Goal: Information Seeking & Learning: Check status

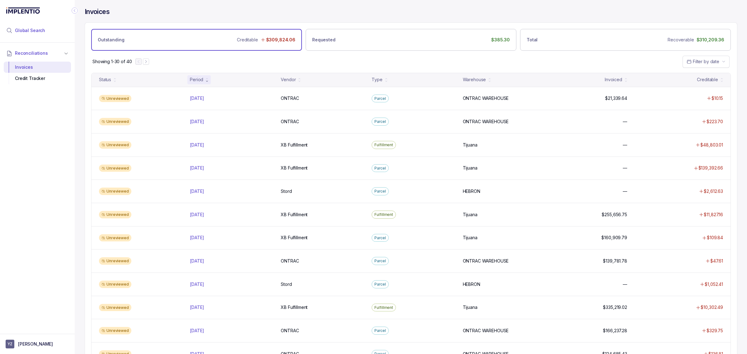
click at [36, 28] on span "Global Search" at bounding box center [30, 30] width 30 height 6
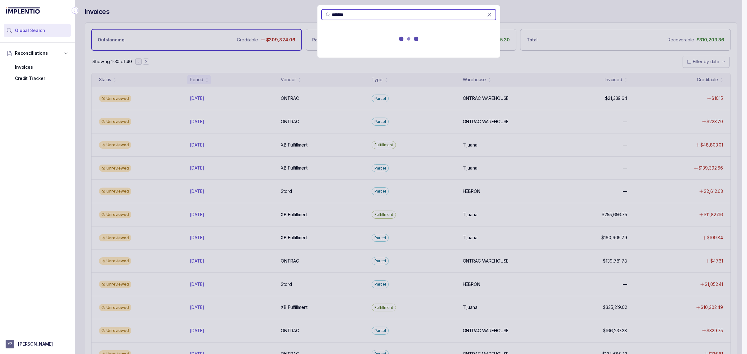
type input "*******"
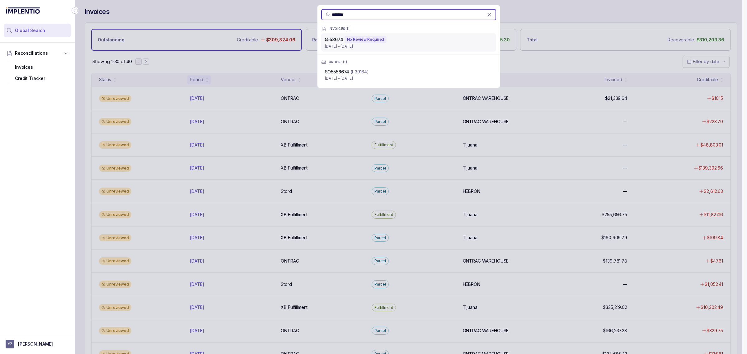
click at [325, 41] on span "5558674" at bounding box center [334, 39] width 18 height 5
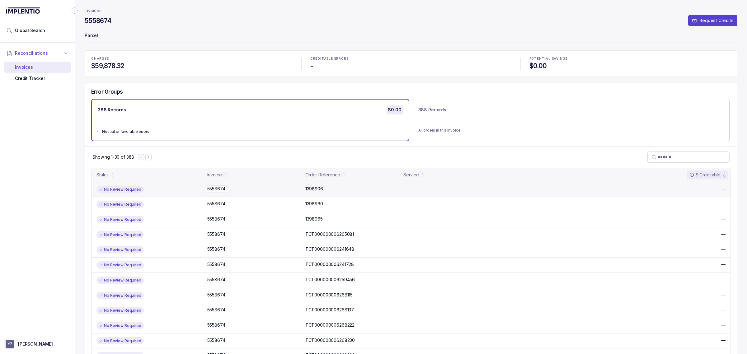
click at [223, 192] on p "5558674" at bounding box center [216, 189] width 21 height 7
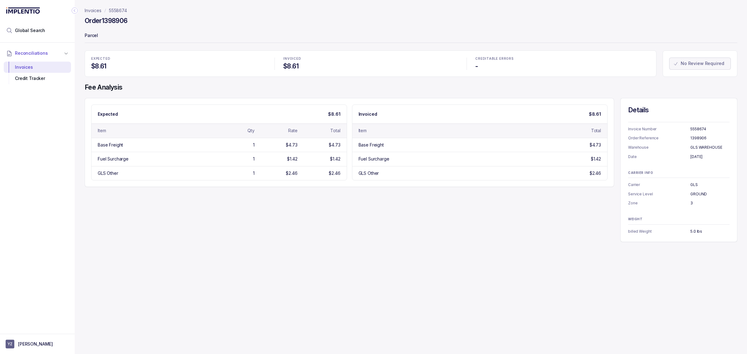
click at [372, 130] on p "5558674" at bounding box center [710, 129] width 39 height 6
copy p "5558674"
click at [372, 139] on p "1398906" at bounding box center [710, 138] width 39 height 6
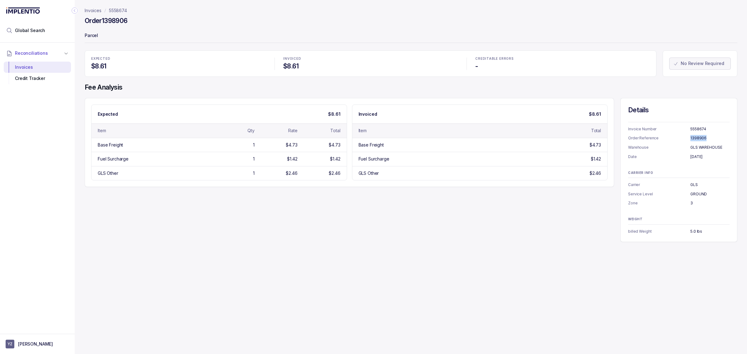
copy p "1398906"
click at [372, 158] on p "[DATE]" at bounding box center [710, 157] width 39 height 6
copy p "[DATE]"
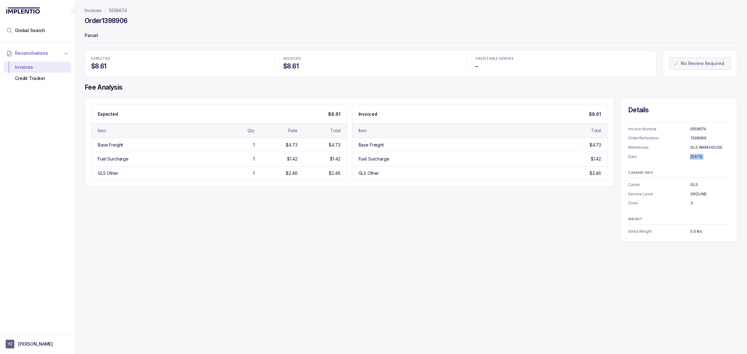
click at [372, 146] on p "GLS WAREHOUSE" at bounding box center [710, 147] width 39 height 6
copy p "GLS WAREHOUSE"
click at [372, 184] on p "GLS" at bounding box center [710, 185] width 39 height 6
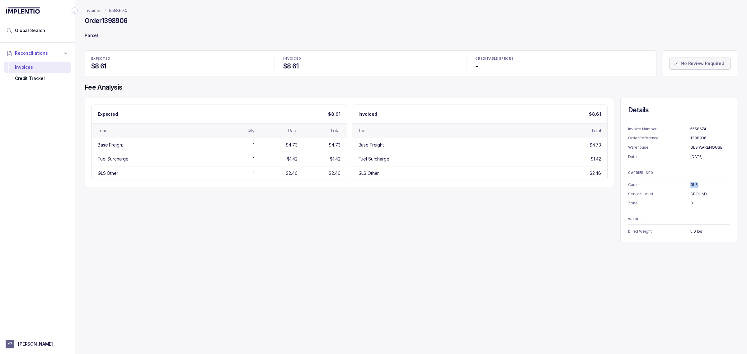
click at [372, 184] on p "GLS" at bounding box center [710, 185] width 39 height 6
copy p "GLS"
click at [372, 194] on p "GROUND" at bounding box center [710, 194] width 39 height 6
copy p "GROUND"
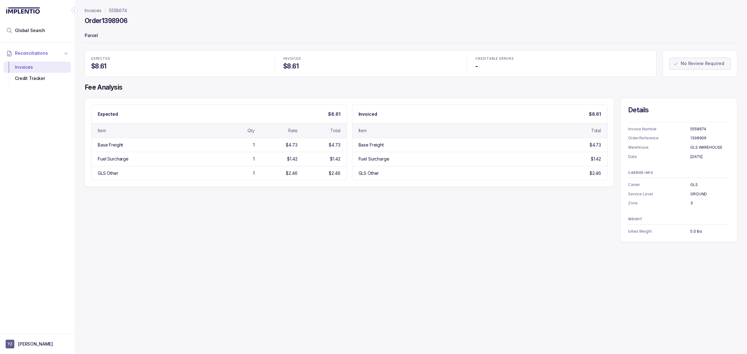
click at [372, 205] on p "3" at bounding box center [710, 203] width 39 height 6
copy p "3"
click at [372, 233] on p "5.0 lbs" at bounding box center [710, 232] width 39 height 6
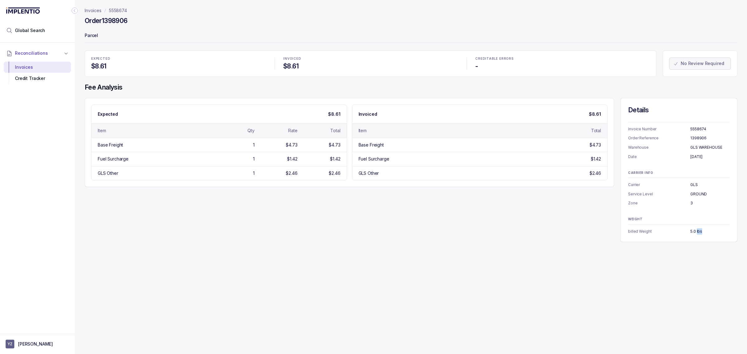
click at [372, 233] on p "5.0 lbs" at bounding box center [710, 232] width 39 height 6
copy p "5.0 lbs"
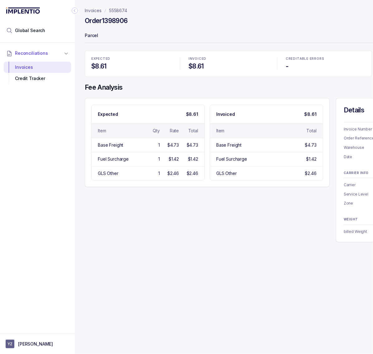
click at [75, 8] on icon "Collapse Icon" at bounding box center [75, 10] width 6 height 6
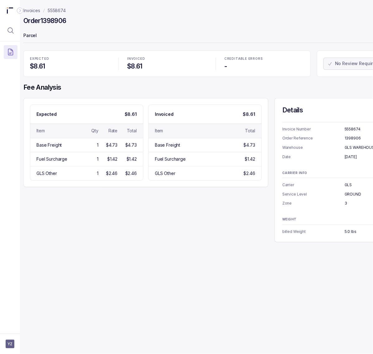
scroll to position [0, 3]
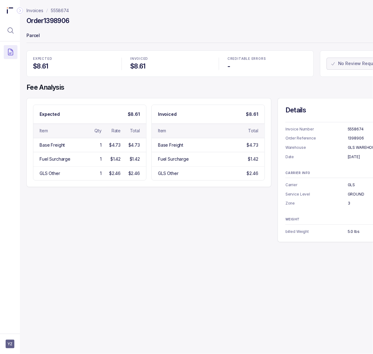
click at [65, 11] on p "5558674" at bounding box center [60, 10] width 18 height 6
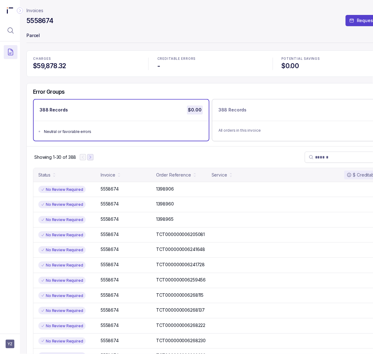
click at [90, 159] on icon "Next Page" at bounding box center [90, 157] width 4 height 4
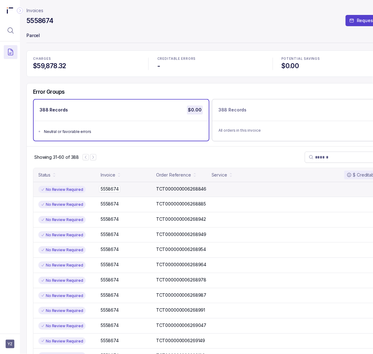
click at [110, 188] on p "5558674" at bounding box center [109, 189] width 21 height 7
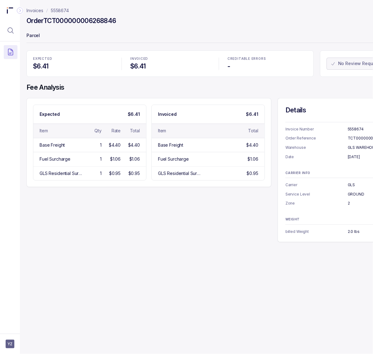
click at [68, 22] on h4 "Order TCT000000006268846" at bounding box center [71, 21] width 90 height 9
copy h4 "TCT000000006268846"
click at [362, 159] on p "[DATE]" at bounding box center [367, 157] width 39 height 6
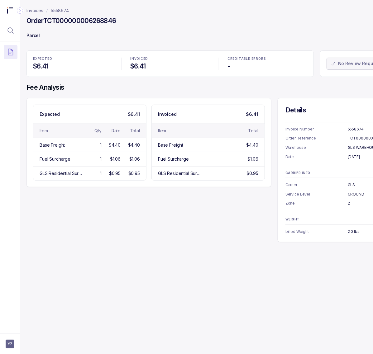
copy p "26"
click at [357, 158] on p "[DATE]" at bounding box center [367, 157] width 39 height 6
click at [355, 233] on p "2.0 lbs" at bounding box center [367, 232] width 39 height 6
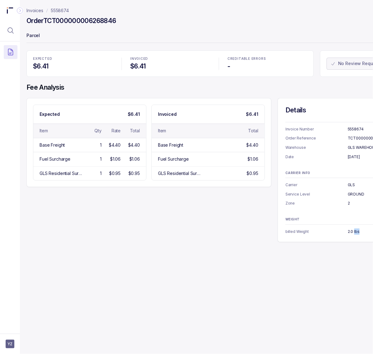
click at [355, 233] on p "2.0 lbs" at bounding box center [367, 232] width 39 height 6
click at [61, 8] on p "5558674" at bounding box center [60, 10] width 18 height 6
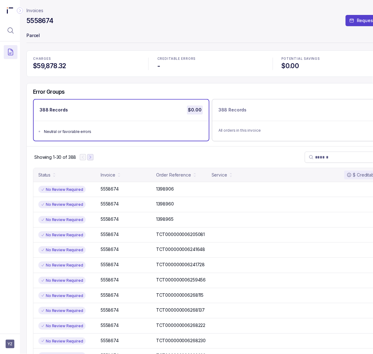
click at [91, 158] on icon "Next Page" at bounding box center [90, 157] width 4 height 4
click at [95, 158] on icon "Next Page" at bounding box center [93, 157] width 4 height 4
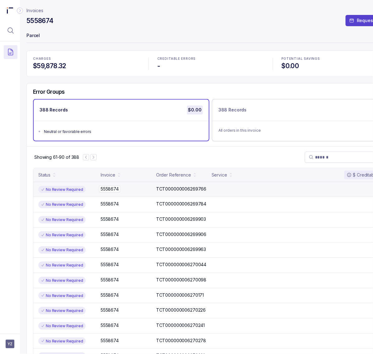
click at [111, 188] on p "5558674" at bounding box center [109, 189] width 21 height 7
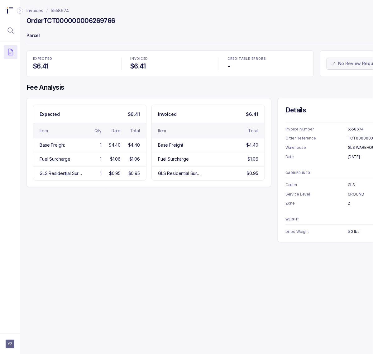
click at [68, 18] on h4 "Order TCT000000006269766" at bounding box center [70, 21] width 89 height 9
click at [356, 158] on p "[DATE]" at bounding box center [367, 157] width 39 height 6
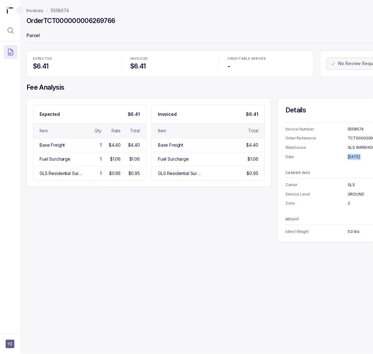
click at [356, 158] on p "[DATE]" at bounding box center [367, 157] width 39 height 6
click at [58, 8] on p "5558674" at bounding box center [60, 10] width 18 height 6
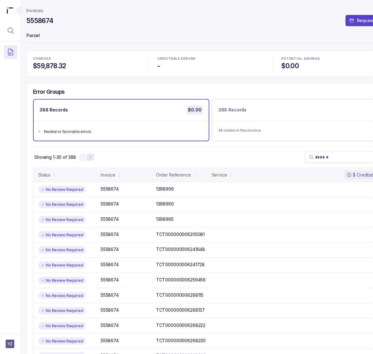
click at [92, 157] on icon "Next Page" at bounding box center [90, 157] width 4 height 4
click at [92, 157] on icon "Next Page" at bounding box center [93, 157] width 4 height 4
click at [93, 157] on icon "Next Page" at bounding box center [93, 157] width 4 height 4
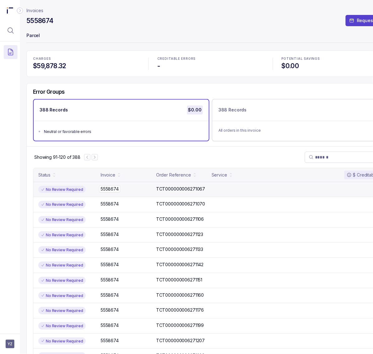
click at [104, 190] on p "5558674" at bounding box center [109, 189] width 21 height 7
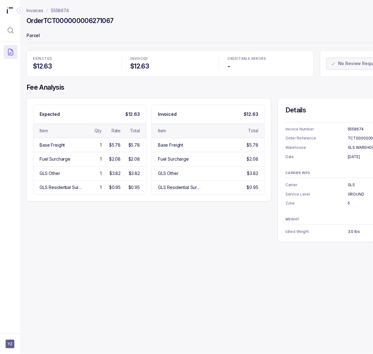
click at [85, 20] on h4 "Order TCT000000006271067" at bounding box center [69, 21] width 87 height 9
click at [354, 156] on p "[DATE]" at bounding box center [367, 157] width 39 height 6
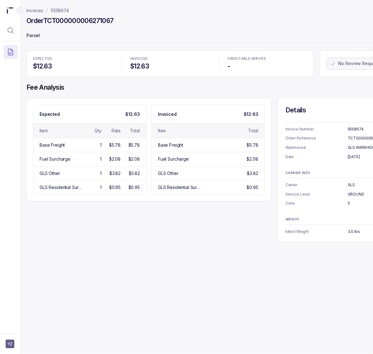
click at [348, 203] on p "5" at bounding box center [367, 203] width 39 height 6
click at [349, 203] on p "5" at bounding box center [367, 203] width 39 height 6
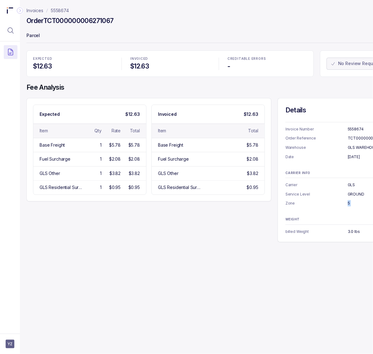
click at [349, 203] on p "5" at bounding box center [367, 203] width 39 height 6
click at [353, 233] on p "3.0 lbs" at bounding box center [367, 232] width 39 height 6
click at [68, 10] on p "5558674" at bounding box center [60, 10] width 18 height 6
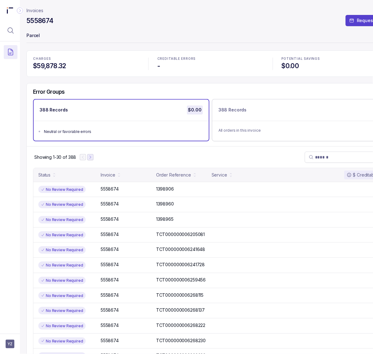
click at [91, 155] on icon "Next Page" at bounding box center [90, 157] width 4 height 4
click at [93, 156] on icon "Next Page" at bounding box center [92, 157] width 1 height 3
click at [94, 157] on icon "Next Page" at bounding box center [93, 157] width 4 height 4
click at [94, 157] on icon "Next Page" at bounding box center [94, 157] width 4 height 4
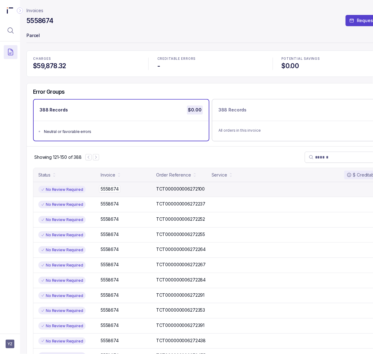
click at [113, 187] on p "5558674" at bounding box center [109, 189] width 21 height 7
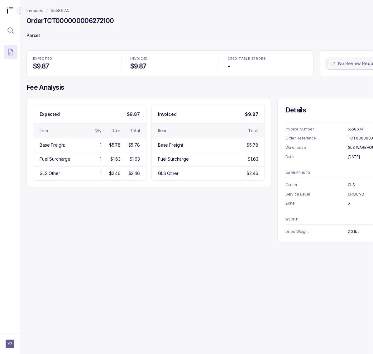
click at [86, 22] on h4 "Order TCT000000006272100" at bounding box center [70, 21] width 88 height 9
click at [356, 156] on p "[DATE]" at bounding box center [367, 157] width 39 height 6
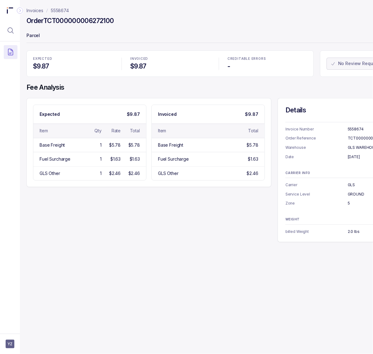
click at [351, 230] on p "2.0 lbs" at bounding box center [367, 232] width 39 height 6
click at [56, 10] on p "5558674" at bounding box center [60, 10] width 18 height 6
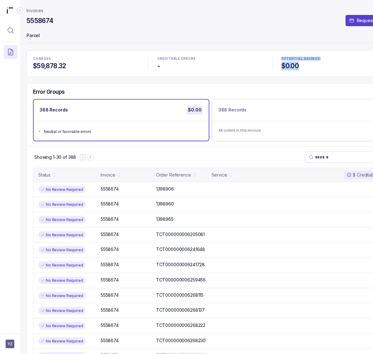
drag, startPoint x: 309, startPoint y: 69, endPoint x: 269, endPoint y: 66, distance: 39.4
click at [269, 66] on div "CHARGES $59,878.32 CREDITABLE ERRORS - POTENTIAL SAVINGS $0.00" at bounding box center [210, 63] width 368 height 26
click at [281, 65] on div "POTENTIAL SAVINGS $0.00" at bounding box center [335, 63] width 114 height 21
click at [284, 65] on h4 "$0.00" at bounding box center [335, 66] width 106 height 9
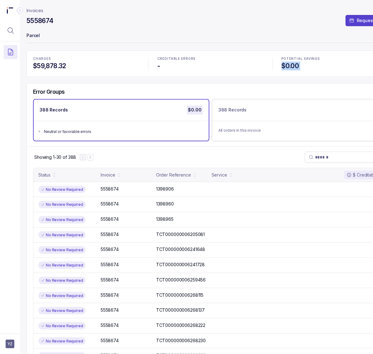
click at [284, 65] on h4 "$0.00" at bounding box center [335, 66] width 106 height 9
click at [9, 29] on icon "Menu Icon Button MagnifyingGlassIcon" at bounding box center [10, 30] width 7 height 7
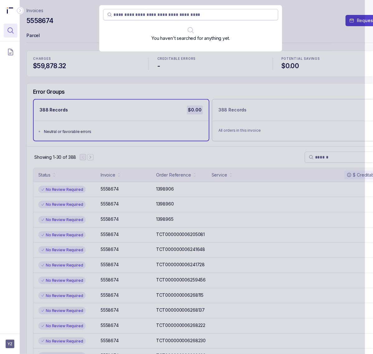
click at [184, 13] on input "search" at bounding box center [193, 15] width 161 height 6
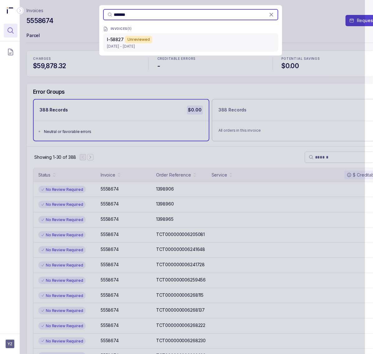
type input "*******"
click at [166, 38] on div "I-58827 Unreviewed" at bounding box center [191, 39] width 168 height 7
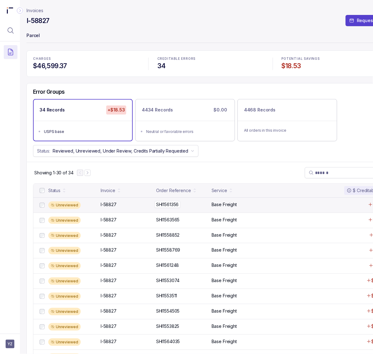
click at [167, 207] on p "SHI1561356" at bounding box center [167, 204] width 26 height 7
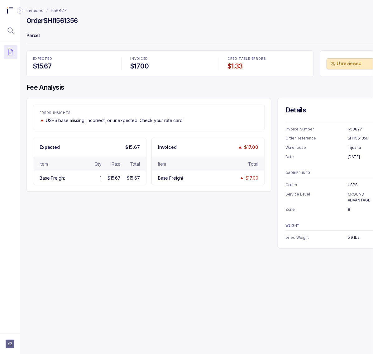
click at [352, 129] on p "I-58827" at bounding box center [367, 129] width 39 height 6
click at [59, 21] on h4 "Order SHI1561356" at bounding box center [51, 21] width 51 height 9
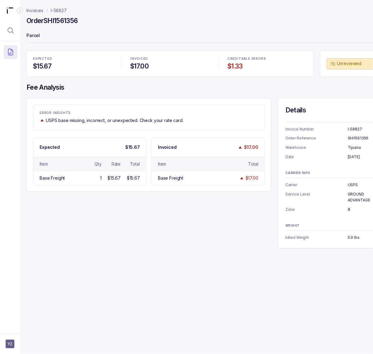
click at [352, 158] on p "[DATE]" at bounding box center [367, 157] width 39 height 6
click at [350, 184] on p "USPS" at bounding box center [367, 185] width 39 height 6
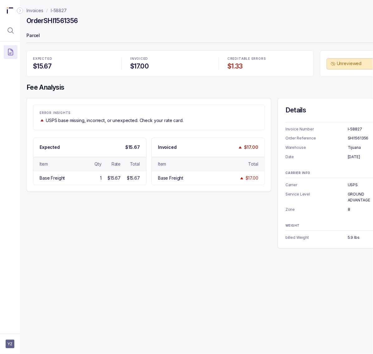
click at [355, 149] on p "Tijuana" at bounding box center [367, 147] width 39 height 6
click at [353, 186] on p "USPS" at bounding box center [367, 185] width 39 height 6
click at [349, 197] on p "GROUND ADVANTAGE" at bounding box center [367, 197] width 39 height 12
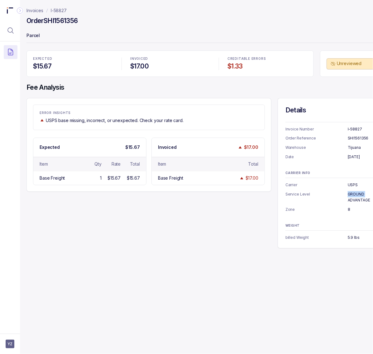
click at [349, 197] on p "GROUND ADVANTAGE" at bounding box center [367, 197] width 39 height 12
click at [349, 210] on p "8" at bounding box center [367, 209] width 39 height 6
click at [348, 210] on p "8" at bounding box center [367, 209] width 39 height 6
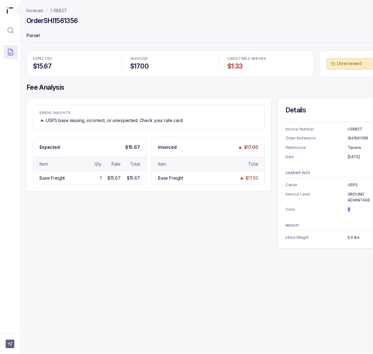
click at [348, 210] on p "8" at bounding box center [367, 209] width 39 height 6
click at [351, 240] on p "5.9 lbs" at bounding box center [367, 237] width 39 height 6
click at [351, 239] on p "5.9 lbs" at bounding box center [367, 237] width 39 height 6
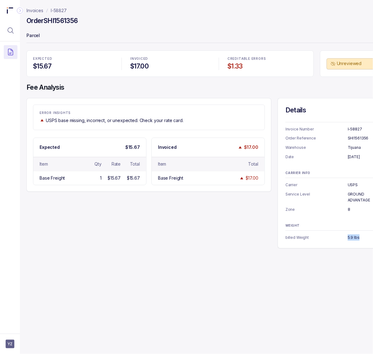
click at [57, 9] on p "I-58827" at bounding box center [59, 10] width 16 height 6
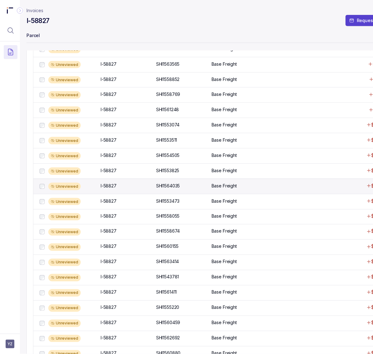
scroll to position [195, 3]
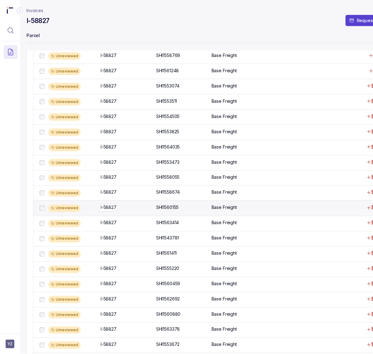
click at [110, 211] on p "I-58827" at bounding box center [108, 207] width 19 height 7
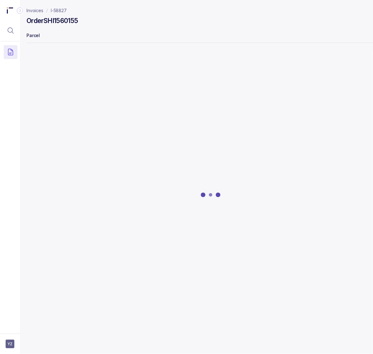
scroll to position [0, 3]
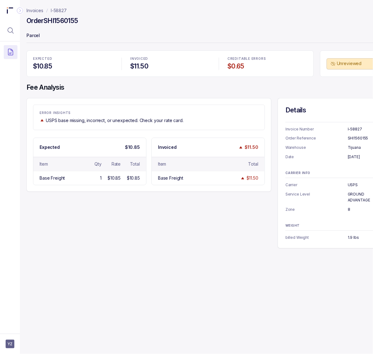
click at [64, 19] on h4 "Order SHI1560155" at bounding box center [52, 21] width 52 height 9
click at [65, 19] on h4 "Order SHI1560155" at bounding box center [52, 21] width 52 height 9
click at [65, 24] on h4 "Order SHI1560155" at bounding box center [52, 21] width 52 height 9
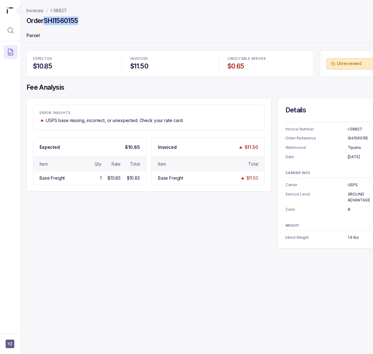
click at [65, 24] on h4 "Order SHI1560155" at bounding box center [52, 21] width 52 height 9
click at [352, 158] on p "[DATE]" at bounding box center [367, 157] width 39 height 6
click at [349, 210] on p "8" at bounding box center [367, 209] width 39 height 6
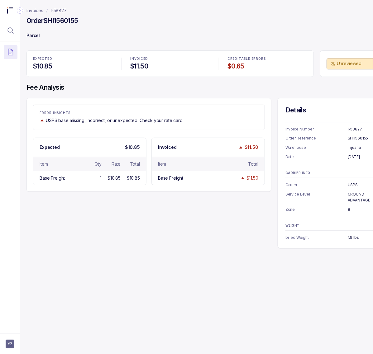
click at [349, 210] on p "8" at bounding box center [367, 209] width 39 height 6
click at [351, 238] on p "1.9 lbs" at bounding box center [367, 237] width 39 height 6
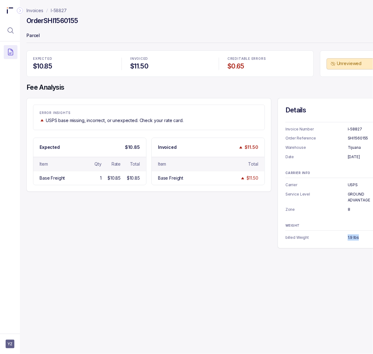
click at [351, 238] on p "1.9 lbs" at bounding box center [367, 237] width 39 height 6
click at [257, 47] on header "Invoices I-58827 Order SHI1560155 Parcel" at bounding box center [210, 25] width 368 height 50
click at [60, 10] on p "I-58827" at bounding box center [59, 10] width 16 height 6
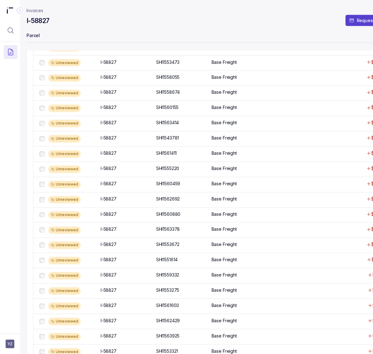
scroll to position [316, 3]
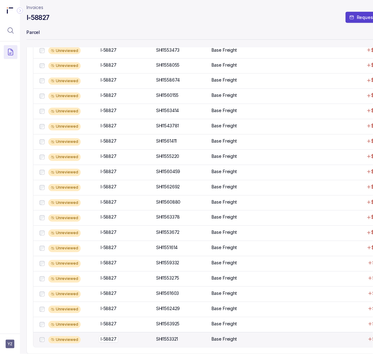
click at [114, 336] on p "I-58827" at bounding box center [108, 339] width 19 height 7
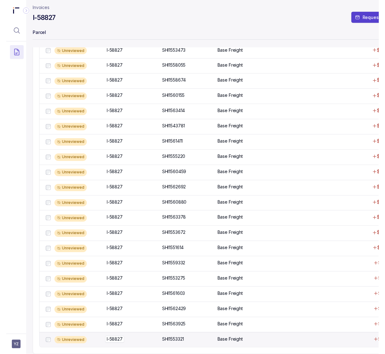
scroll to position [0, 3]
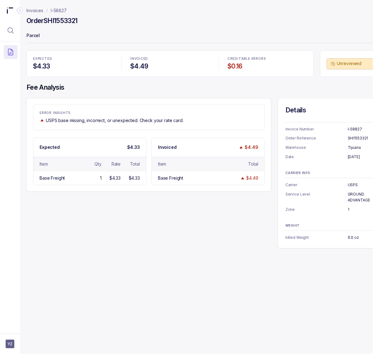
click at [70, 20] on h4 "Order SHI1553321" at bounding box center [51, 21] width 51 height 9
click at [357, 158] on p "[DATE]" at bounding box center [367, 157] width 39 height 6
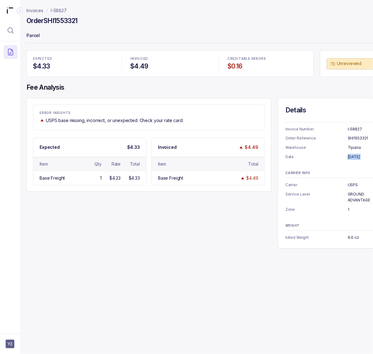
click at [354, 237] on p "6.0 oz" at bounding box center [367, 237] width 39 height 6
click at [66, 10] on p "I-58827" at bounding box center [59, 10] width 16 height 6
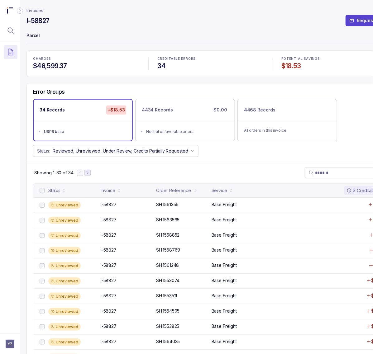
click at [91, 175] on button "Next Page" at bounding box center [87, 173] width 6 height 6
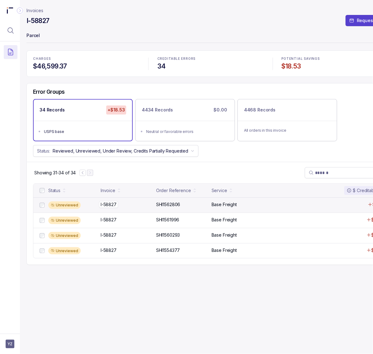
click at [104, 204] on p "I-58827" at bounding box center [108, 204] width 19 height 7
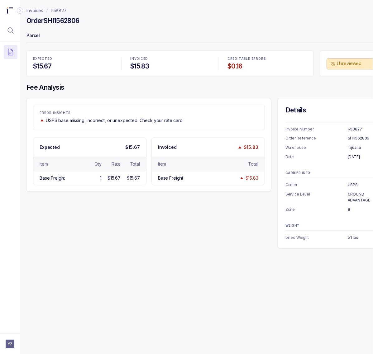
click at [61, 21] on h4 "Order SHI1562806" at bounding box center [52, 21] width 53 height 9
click at [351, 156] on p "[DATE]" at bounding box center [367, 157] width 39 height 6
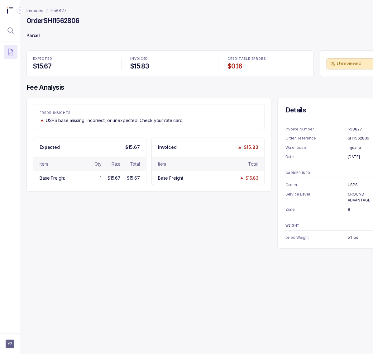
click at [351, 238] on p "5.1 lbs" at bounding box center [367, 237] width 39 height 6
click at [58, 8] on p "I-58827" at bounding box center [59, 10] width 16 height 6
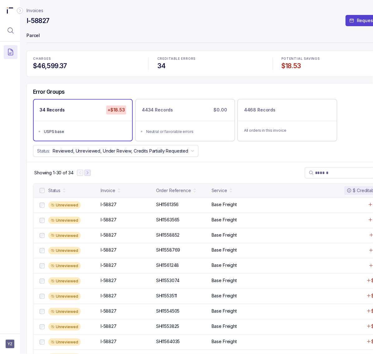
click at [89, 175] on icon "Next Page" at bounding box center [87, 173] width 4 height 4
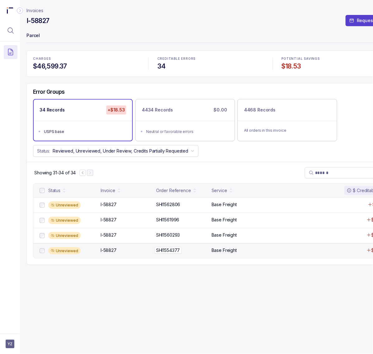
click at [168, 249] on p "SHI1554377" at bounding box center [167, 250] width 27 height 7
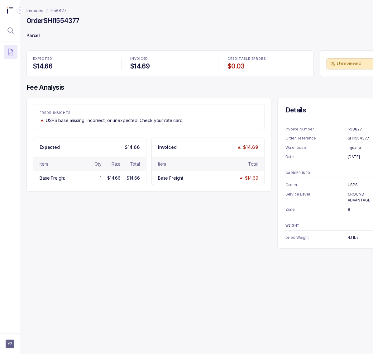
click at [60, 24] on h4 "Order SHI1554377" at bounding box center [52, 21] width 53 height 9
click at [349, 158] on p "[DATE]" at bounding box center [367, 157] width 39 height 6
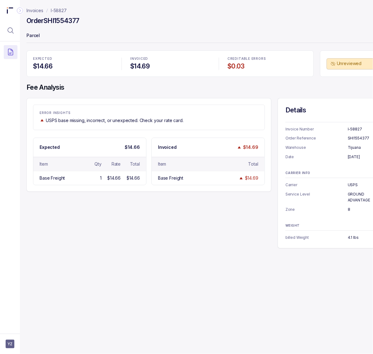
click at [351, 237] on p "4.1 lbs" at bounding box center [367, 237] width 39 height 6
click at [56, 9] on p "I-58827" at bounding box center [59, 10] width 16 height 6
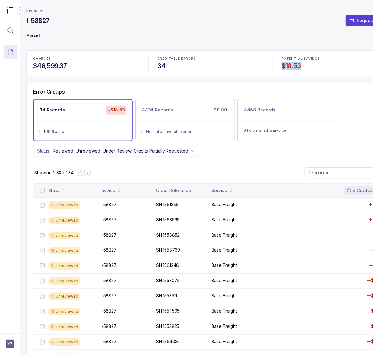
drag, startPoint x: 280, startPoint y: 66, endPoint x: 314, endPoint y: 67, distance: 33.3
click at [314, 67] on div "POTENTIAL SAVINGS $18.53" at bounding box center [335, 63] width 114 height 21
click at [8, 33] on icon "Menu Icon Button MagnifyingGlassIcon" at bounding box center [10, 30] width 7 height 7
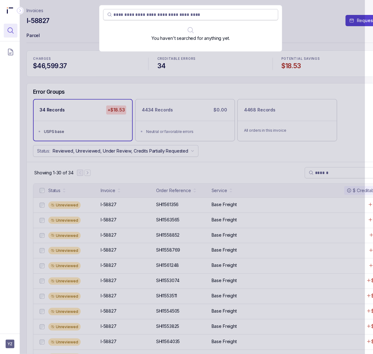
click at [144, 15] on input "search" at bounding box center [193, 15] width 161 height 6
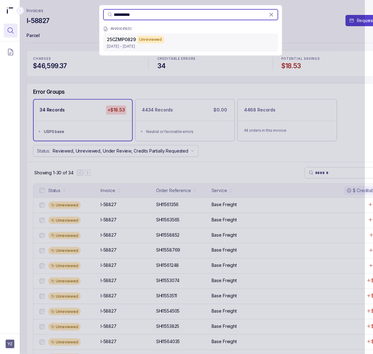
type input "**********"
click at [128, 41] on span "25CZMP0829" at bounding box center [121, 39] width 29 height 5
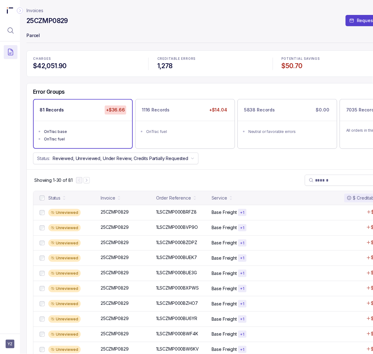
click at [49, 17] on h4 "25CZMP0829" at bounding box center [46, 21] width 41 height 9
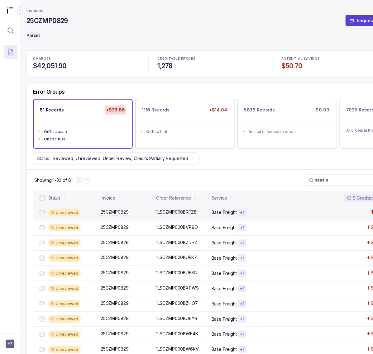
click at [121, 213] on p "25CZMP0829" at bounding box center [114, 212] width 31 height 7
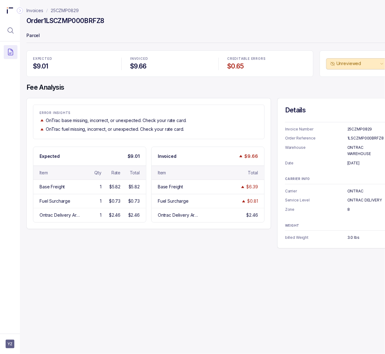
click at [87, 24] on h4 "Order 1LSCZMP000BRFZ8" at bounding box center [65, 21] width 78 height 9
click at [360, 164] on p "[DATE]" at bounding box center [367, 163] width 39 height 6
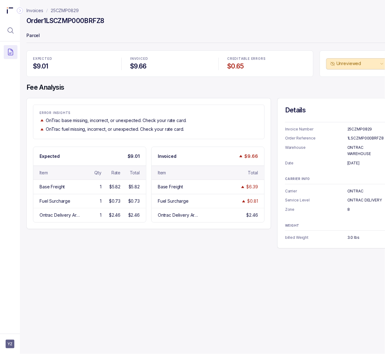
click at [351, 147] on p "ONTRAC WAREHOUSE" at bounding box center [367, 150] width 39 height 12
click at [356, 190] on p "ONTRAC" at bounding box center [367, 191] width 39 height 6
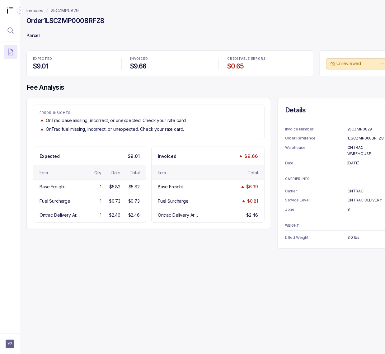
click at [354, 200] on p "ONTRAC DELIVERY" at bounding box center [367, 200] width 39 height 6
click at [349, 209] on p "8" at bounding box center [367, 209] width 39 height 6
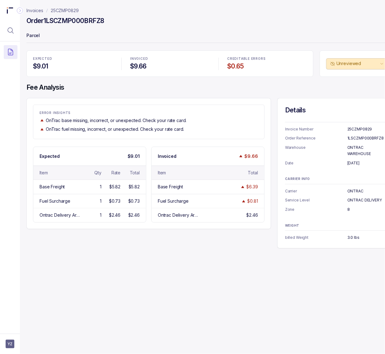
click at [349, 209] on p "8" at bounding box center [367, 209] width 39 height 6
click at [351, 239] on p "3.0 lbs" at bounding box center [367, 237] width 39 height 6
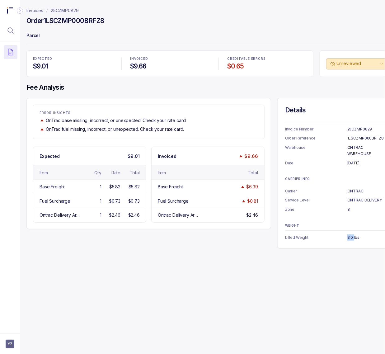
click at [351, 239] on p "3.0 lbs" at bounding box center [367, 237] width 39 height 6
click at [69, 13] on p "25CZMP0829" at bounding box center [65, 10] width 28 height 6
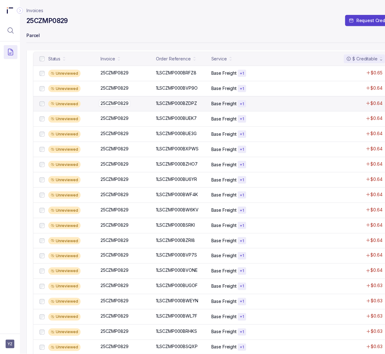
scroll to position [156, 3]
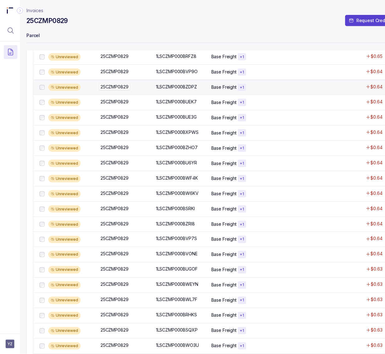
click at [105, 244] on div "Unreviewed 25CZMP0829 25CZMP0829 1LSCZMP000BVP7S 1LSCZMP000BVP7S Base Freight +…" at bounding box center [210, 239] width 354 height 15
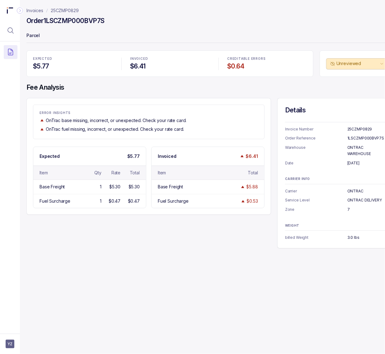
click at [89, 22] on h4 "Order 1LSCZMP000BVP7S" at bounding box center [65, 21] width 78 height 9
click at [363, 164] on p "[DATE]" at bounding box center [367, 163] width 39 height 6
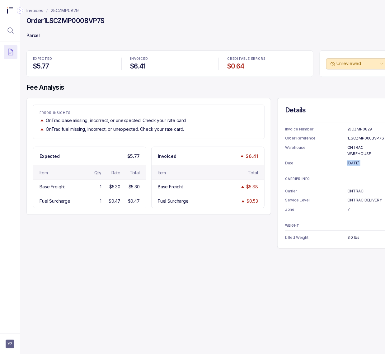
click at [73, 11] on p "25CZMP0829" at bounding box center [65, 10] width 28 height 6
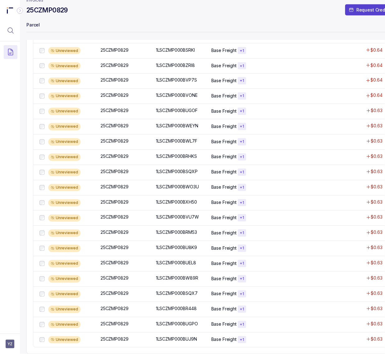
scroll to position [323, 3]
click at [116, 336] on p "25CZMP0829" at bounding box center [114, 339] width 31 height 7
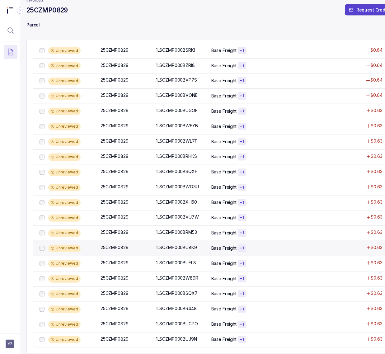
scroll to position [0, 3]
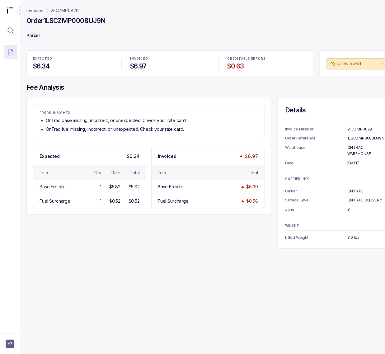
click at [65, 21] on h4 "Order 1LSCZMP000BUJ9N" at bounding box center [65, 21] width 79 height 9
click at [356, 161] on p "[DATE]" at bounding box center [367, 163] width 39 height 6
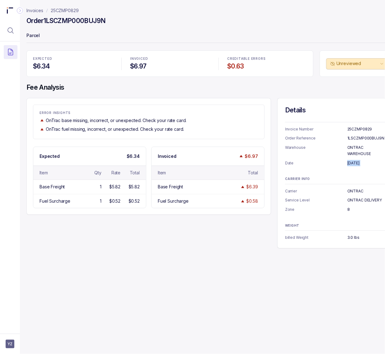
click at [65, 8] on p "25CZMP0829" at bounding box center [65, 10] width 28 height 6
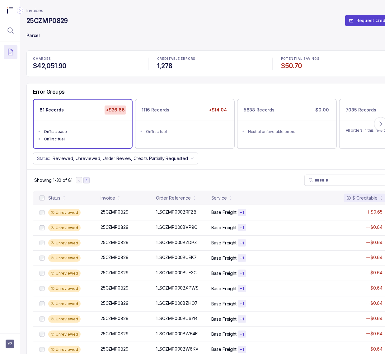
click at [88, 180] on icon "Next Page" at bounding box center [86, 180] width 4 height 4
click at [114, 212] on p "25CZMP0829" at bounding box center [114, 212] width 31 height 7
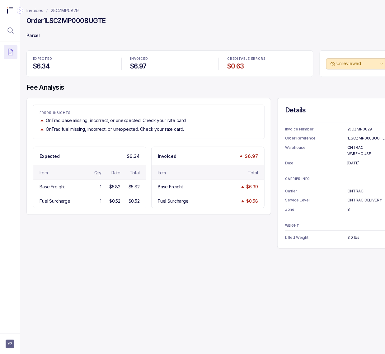
click at [89, 20] on h4 "Order 1LSCZMP000BUGTE" at bounding box center [65, 21] width 79 height 9
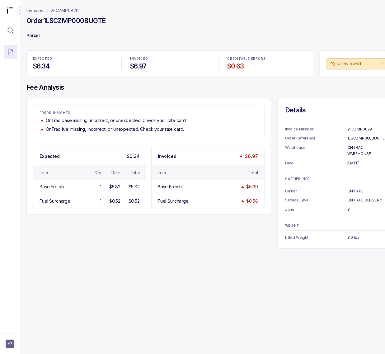
click at [357, 164] on p "[DATE]" at bounding box center [367, 163] width 39 height 6
click at [73, 11] on p "25CZMP0829" at bounding box center [65, 10] width 28 height 6
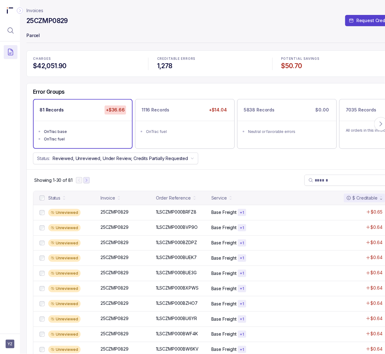
click at [88, 179] on icon "Next Page" at bounding box center [86, 180] width 4 height 4
click at [88, 179] on icon "Next Page" at bounding box center [89, 180] width 4 height 4
click at [103, 212] on p "25CZMP0829" at bounding box center [114, 212] width 31 height 7
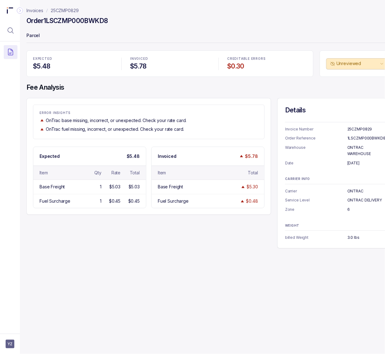
click at [94, 21] on h4 "Order 1LSCZMP000BWKD8" at bounding box center [66, 21] width 81 height 9
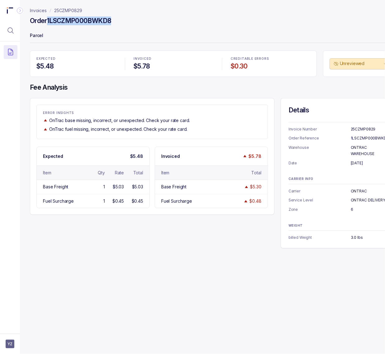
click at [76, 8] on p "25CZMP0829" at bounding box center [68, 10] width 28 height 6
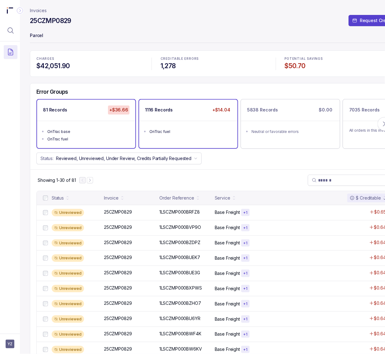
click at [166, 144] on div "1116 Records +$14.04 OnTrac fuel" at bounding box center [188, 124] width 98 height 48
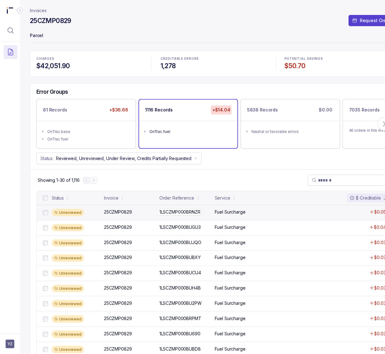
click at [166, 215] on p "1LSCZMP000BRNZR" at bounding box center [180, 212] width 44 height 7
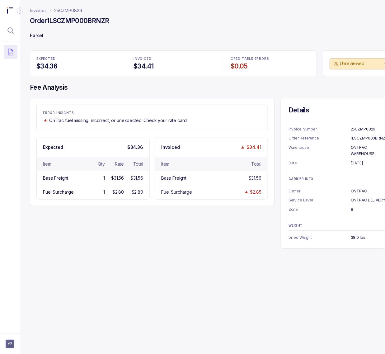
click at [76, 19] on h4 "Order 1LSCZMP000BRNZR" at bounding box center [69, 21] width 79 height 9
click at [365, 163] on p "[DATE]" at bounding box center [370, 163] width 39 height 6
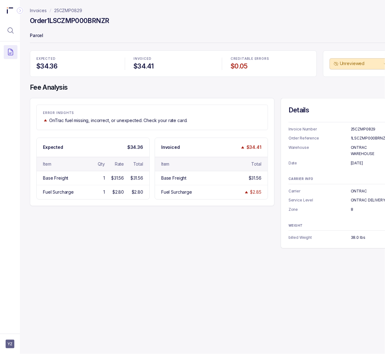
click at [354, 239] on p "38.0 lbs" at bounding box center [370, 237] width 39 height 6
click at [66, 10] on p "25CZMP0829" at bounding box center [68, 10] width 28 height 6
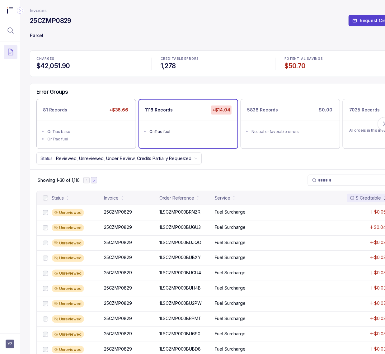
click at [94, 181] on icon "Next Page" at bounding box center [94, 180] width 4 height 4
click at [161, 211] on p "1LSCZMP000BU2PW" at bounding box center [180, 212] width 45 height 7
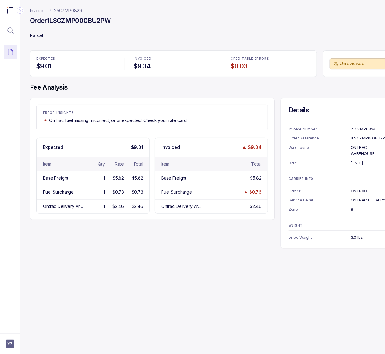
click at [73, 19] on h4 "Order 1LSCZMP000BU2PW" at bounding box center [70, 21] width 81 height 9
click at [365, 162] on p "[DATE]" at bounding box center [370, 163] width 39 height 6
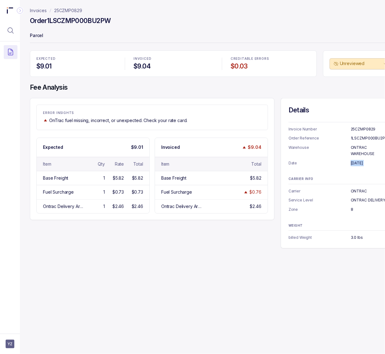
click at [70, 10] on p "25CZMP0829" at bounding box center [68, 10] width 28 height 6
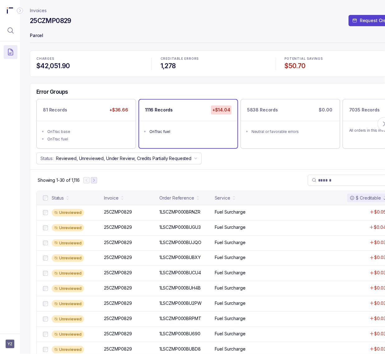
click at [96, 182] on icon "Next Page" at bounding box center [94, 180] width 4 height 4
click at [97, 181] on icon "Next Page" at bounding box center [96, 180] width 1 height 3
click at [186, 215] on p "1LSCZMP000BQYMP" at bounding box center [180, 212] width 45 height 7
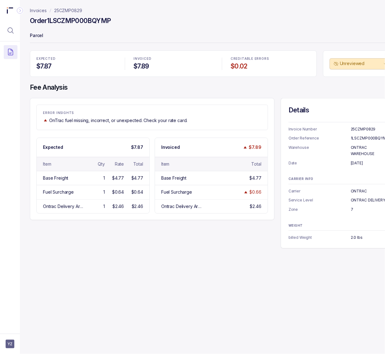
click at [80, 23] on h4 "Order 1LSCZMP000BQYMP" at bounding box center [70, 21] width 81 height 9
click at [355, 237] on p "2.0 lbs" at bounding box center [370, 237] width 39 height 6
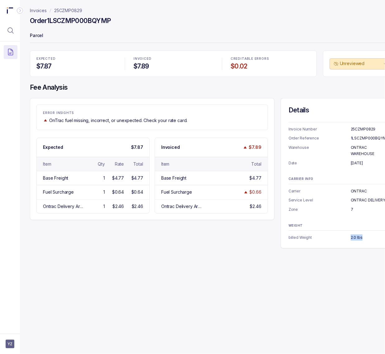
click at [72, 13] on p "25CZMP0829" at bounding box center [68, 10] width 28 height 6
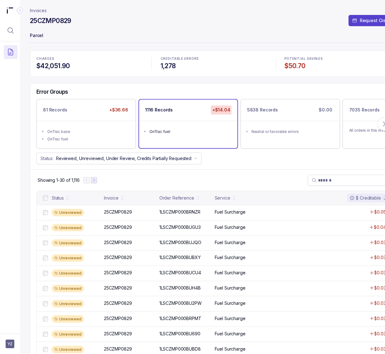
click at [95, 182] on icon "Next Page" at bounding box center [94, 180] width 4 height 4
click at [98, 182] on icon "Next Page" at bounding box center [97, 180] width 4 height 4
click at [168, 212] on p "1LSCZMP000BT6KY" at bounding box center [180, 212] width 44 height 7
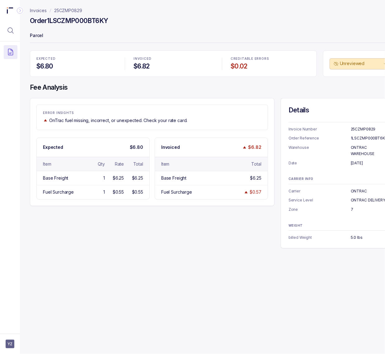
click at [62, 24] on h4 "Order 1LSCZMP000BT6KY" at bounding box center [69, 21] width 78 height 9
click at [357, 237] on p "5.0 lbs" at bounding box center [370, 237] width 39 height 6
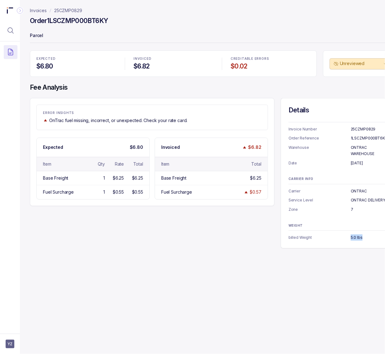
click at [68, 9] on p "25CZMP0829" at bounding box center [68, 10] width 28 height 6
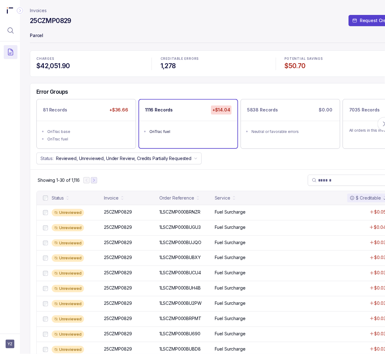
click at [97, 182] on button "Next Page" at bounding box center [94, 180] width 6 height 6
click at [97, 182] on icon "Next Page" at bounding box center [96, 180] width 1 height 3
click at [97, 182] on icon "Next Page" at bounding box center [97, 180] width 1 height 3
click at [97, 182] on icon "Next Page" at bounding box center [98, 180] width 4 height 4
click at [188, 214] on p "1LSCZMP000BR3ZM" at bounding box center [180, 212] width 45 height 7
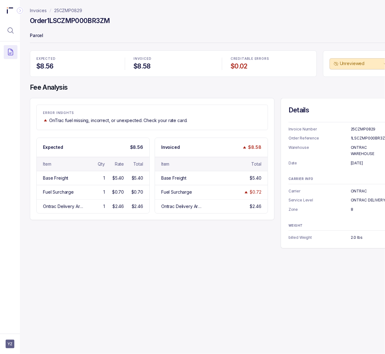
click at [90, 17] on h4 "Order 1LSCZMP000BR3ZM" at bounding box center [70, 21] width 80 height 9
click at [61, 12] on p "25CZMP0829" at bounding box center [68, 10] width 28 height 6
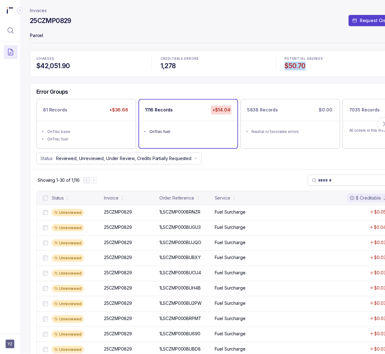
drag, startPoint x: 282, startPoint y: 66, endPoint x: 321, endPoint y: 66, distance: 38.9
click at [321, 66] on div "POTENTIAL SAVINGS $50.70" at bounding box center [338, 63] width 114 height 21
click at [16, 30] on button "Menu Icon Button MagnifyingGlassIcon" at bounding box center [11, 31] width 14 height 14
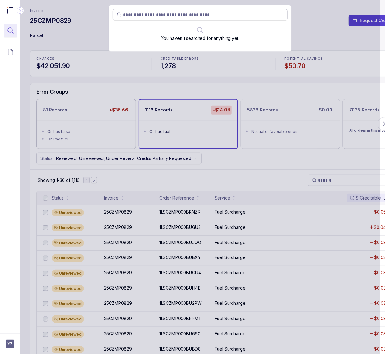
click at [174, 16] on input "search" at bounding box center [203, 15] width 161 height 6
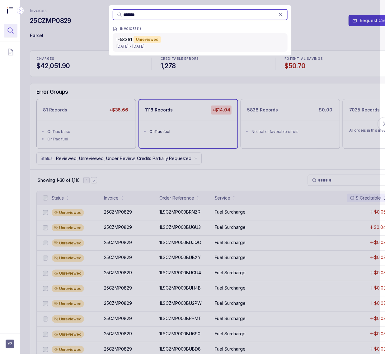
type input "*******"
click at [174, 41] on div "I-58381 Unreviewed" at bounding box center [200, 39] width 168 height 7
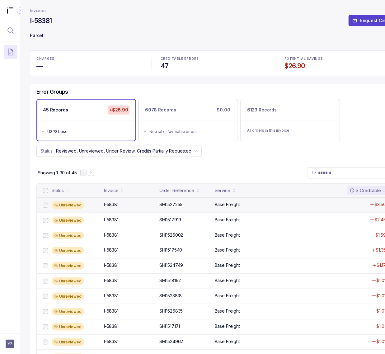
click at [166, 207] on p "SHI1527255" at bounding box center [171, 204] width 26 height 7
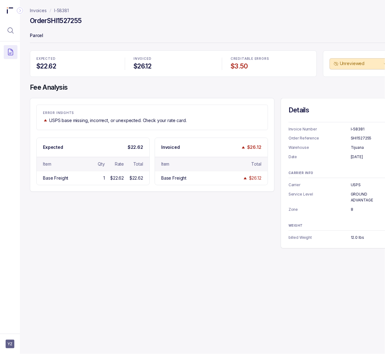
click at [54, 25] on h4 "Order SHI1527255" at bounding box center [56, 21] width 52 height 9
click at [60, 21] on h4 "Order SHI1527255" at bounding box center [56, 21] width 52 height 9
click at [361, 130] on p "I-58381" at bounding box center [370, 129] width 39 height 6
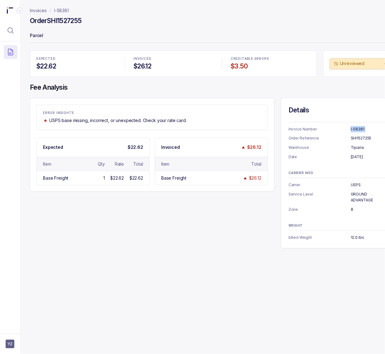
click at [361, 130] on p "I-58381" at bounding box center [370, 129] width 39 height 6
click at [353, 138] on p "SHI1527255" at bounding box center [370, 138] width 39 height 6
click at [368, 156] on p "[DATE]" at bounding box center [370, 157] width 39 height 6
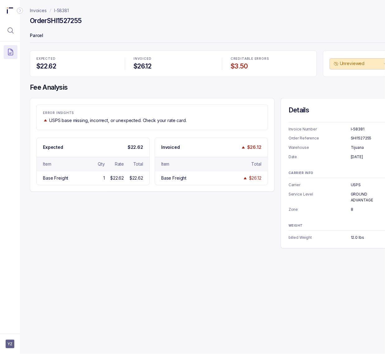
click at [368, 156] on p "[DATE]" at bounding box center [370, 157] width 39 height 6
click at [356, 148] on p "Tijuana" at bounding box center [370, 147] width 39 height 6
click at [360, 159] on p "[DATE]" at bounding box center [370, 157] width 39 height 6
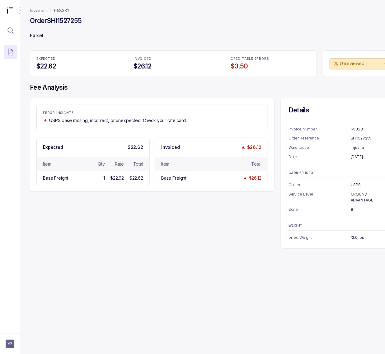
click at [358, 186] on p "USPS" at bounding box center [370, 185] width 39 height 6
click at [357, 195] on p "GROUND ADVANTAGE" at bounding box center [370, 197] width 39 height 12
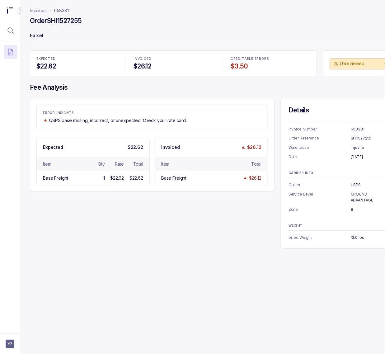
click at [358, 238] on p "12.0 lbs" at bounding box center [370, 237] width 39 height 6
click at [54, 9] on p "I-58381" at bounding box center [61, 10] width 15 height 6
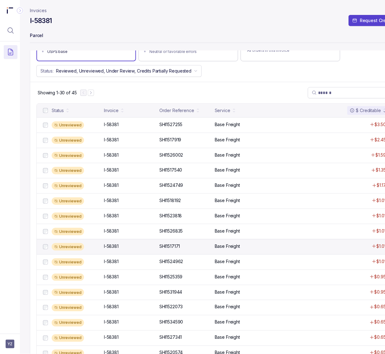
scroll to position [156, 0]
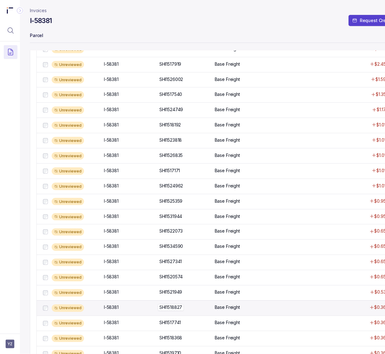
click at [174, 307] on p "SHI1518827" at bounding box center [171, 307] width 26 height 7
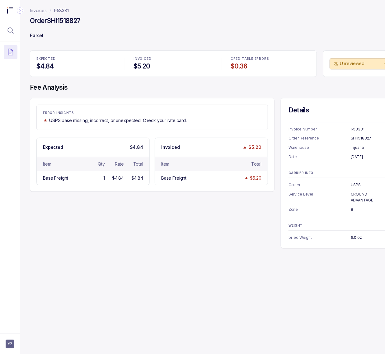
click at [73, 23] on h4 "Order SHI1518827" at bounding box center [55, 21] width 51 height 9
click at [354, 239] on p "6.0 oz" at bounding box center [370, 237] width 39 height 6
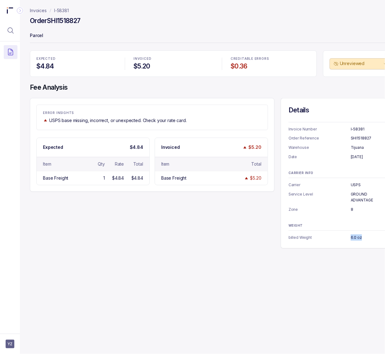
click at [63, 7] on p "I-58381" at bounding box center [61, 10] width 15 height 6
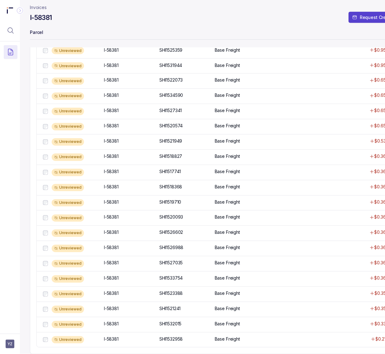
scroll to position [316, 0]
click at [114, 336] on p "I-58381" at bounding box center [111, 339] width 18 height 7
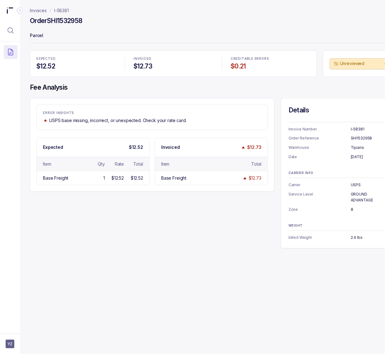
click at [61, 22] on h4 "Order SHI1532958" at bounding box center [56, 21] width 53 height 9
click at [360, 158] on p "[DATE]" at bounding box center [370, 157] width 39 height 6
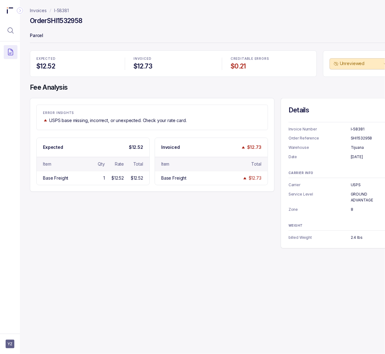
click at [353, 239] on p "2.4 lbs" at bounding box center [370, 237] width 39 height 6
click at [62, 13] on p "I-58381" at bounding box center [61, 10] width 15 height 6
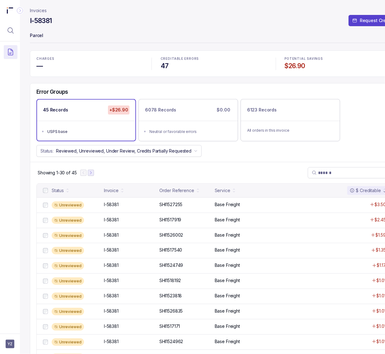
click at [90, 175] on icon "Next Page" at bounding box center [91, 173] width 4 height 4
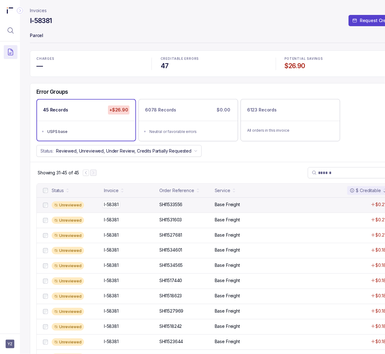
click at [113, 207] on p "I-58381" at bounding box center [111, 204] width 18 height 7
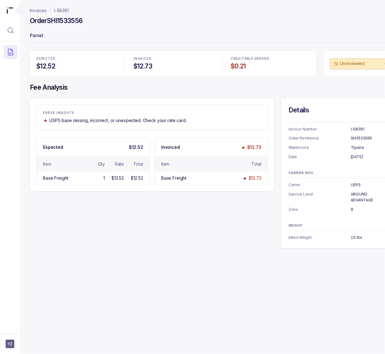
click at [81, 22] on h4 "Order SHI1533556" at bounding box center [56, 21] width 53 height 9
click at [66, 11] on p "I-58381" at bounding box center [61, 10] width 15 height 6
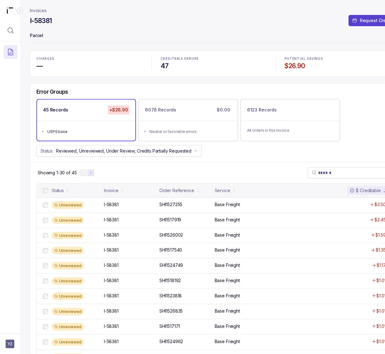
click at [91, 172] on icon "Next Page" at bounding box center [91, 173] width 4 height 4
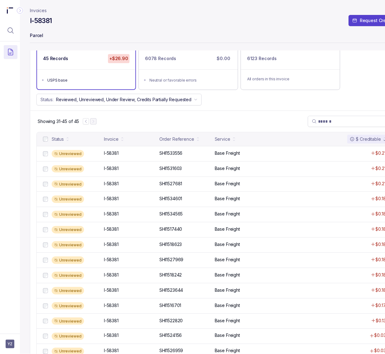
scroll to position [86, 0]
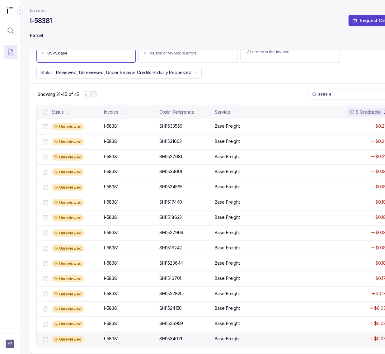
click at [113, 336] on p "I-58381" at bounding box center [111, 339] width 18 height 7
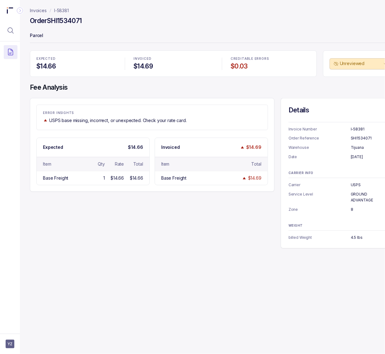
click at [69, 24] on h4 "Order SHI1534071" at bounding box center [56, 21] width 52 height 9
click at [353, 239] on p "4.5 lbs" at bounding box center [370, 237] width 39 height 6
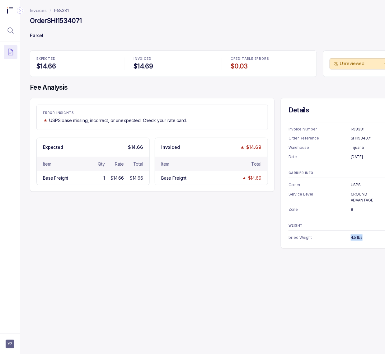
click at [69, 10] on p "I-58381" at bounding box center [61, 10] width 15 height 6
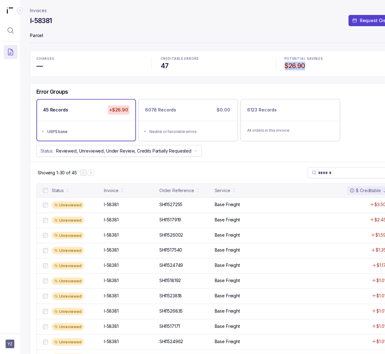
drag, startPoint x: 282, startPoint y: 70, endPoint x: 322, endPoint y: 69, distance: 39.9
click at [322, 69] on div "POTENTIAL SAVINGS $26.90" at bounding box center [338, 63] width 114 height 21
click at [9, 29] on icon "Menu Icon Button MagnifyingGlassIcon" at bounding box center [10, 30] width 7 height 7
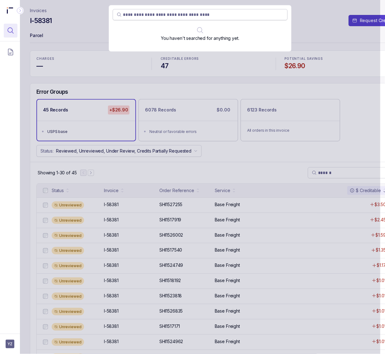
click at [149, 17] on input "search" at bounding box center [203, 15] width 161 height 6
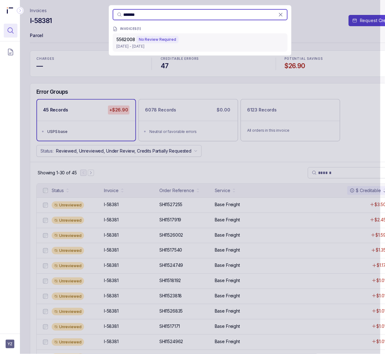
type input "*******"
click at [121, 47] on p "[DATE] - [DATE]" at bounding box center [200, 46] width 168 height 6
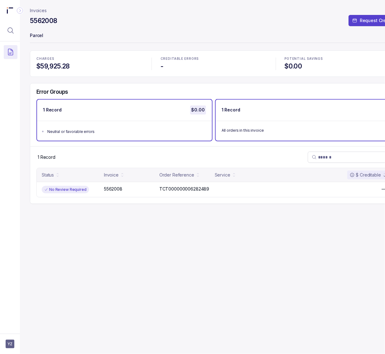
click at [296, 125] on div "All orders in this invoice" at bounding box center [303, 130] width 175 height 19
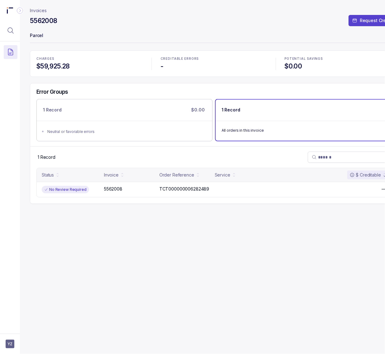
click at [36, 22] on h4 "5562008" at bounding box center [43, 21] width 27 height 9
click at [168, 189] on p "TCT000000006282489" at bounding box center [184, 189] width 53 height 7
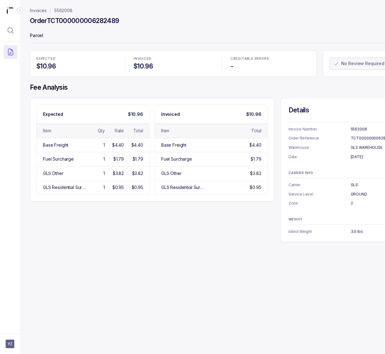
click at [360, 126] on p "5562008" at bounding box center [370, 129] width 39 height 6
click at [93, 21] on h4 "Order TCT000000006282489" at bounding box center [74, 21] width 89 height 9
click at [365, 158] on p "[DATE]" at bounding box center [370, 157] width 39 height 6
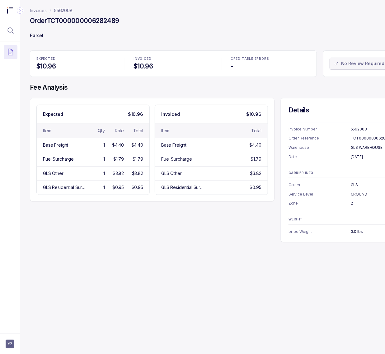
click at [365, 158] on p "[DATE]" at bounding box center [370, 157] width 39 height 6
click at [370, 149] on p "GLS WAREHOUSE" at bounding box center [370, 147] width 39 height 6
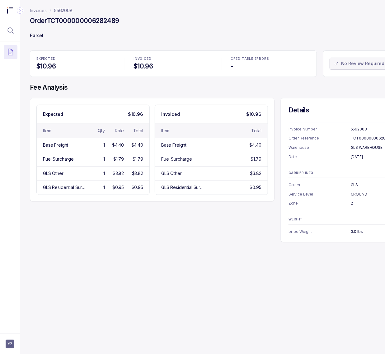
click at [354, 183] on p "GLS" at bounding box center [370, 185] width 39 height 6
click at [354, 192] on p "GROUND" at bounding box center [370, 194] width 39 height 6
click at [352, 201] on p "2" at bounding box center [370, 203] width 39 height 6
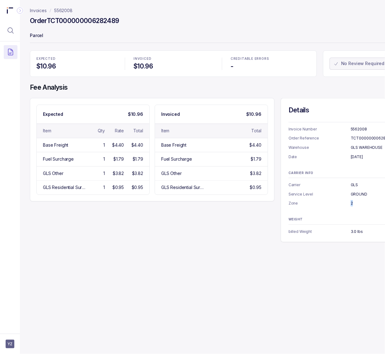
click at [352, 201] on p "2" at bounding box center [370, 203] width 39 height 6
click at [354, 233] on p "3.0 lbs" at bounding box center [370, 232] width 39 height 6
drag, startPoint x: 222, startPoint y: 66, endPoint x: 218, endPoint y: 66, distance: 3.7
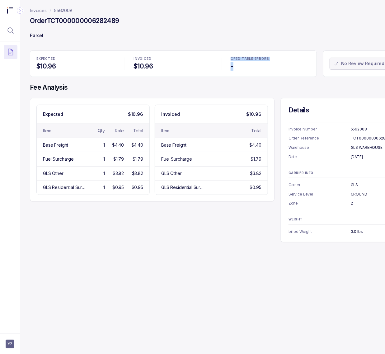
click at [218, 66] on div "EXPECTED $10.96 INVOICED $10.96 CREDITABLE ERRORS -" at bounding box center [173, 63] width 287 height 26
click at [240, 71] on div "CREDITABLE ERRORS -" at bounding box center [270, 63] width 87 height 21
click at [9, 30] on icon "Menu Icon Button MagnifyingGlassIcon" at bounding box center [10, 30] width 7 height 7
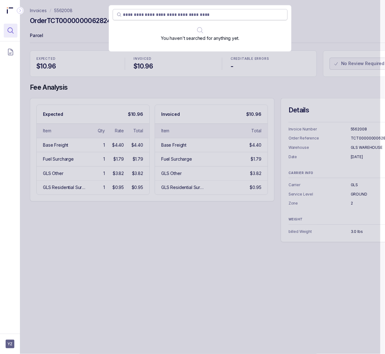
click at [144, 13] on input "search" at bounding box center [203, 15] width 161 height 6
type input "**********"
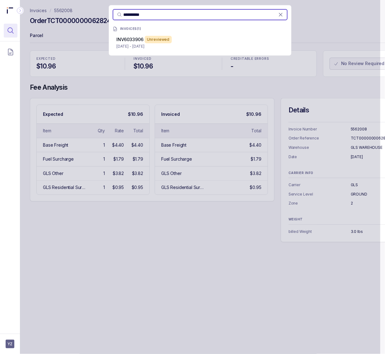
click at [158, 49] on p "[DATE] - [DATE]" at bounding box center [200, 46] width 168 height 6
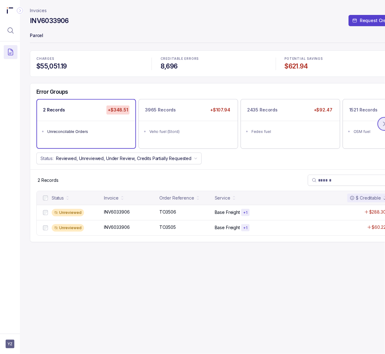
click at [372, 122] on button at bounding box center [385, 124] width 14 height 14
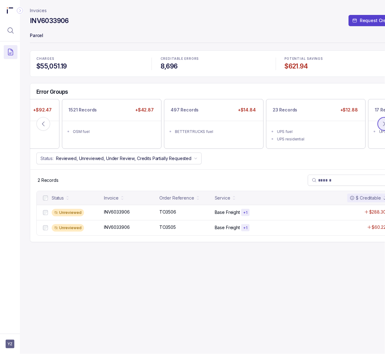
click at [372, 128] on button at bounding box center [385, 124] width 14 height 14
click at [372, 125] on button at bounding box center [385, 124] width 14 height 14
click at [372, 128] on button at bounding box center [385, 124] width 14 height 14
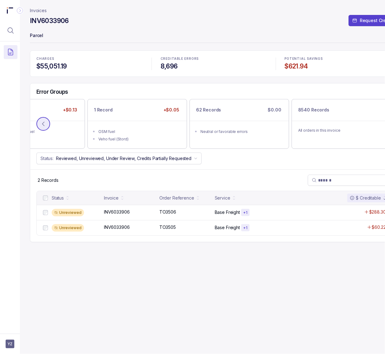
click at [48, 128] on button at bounding box center [43, 124] width 14 height 14
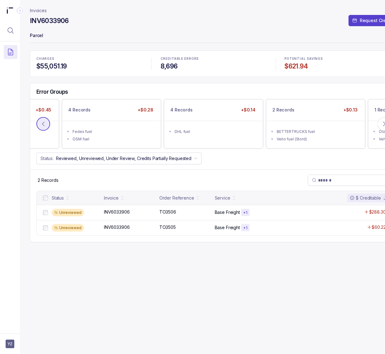
click at [48, 128] on button at bounding box center [43, 124] width 14 height 14
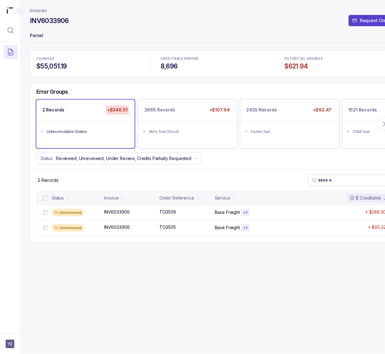
click at [48, 129] on div "Unreconcilable Orders" at bounding box center [88, 132] width 82 height 6
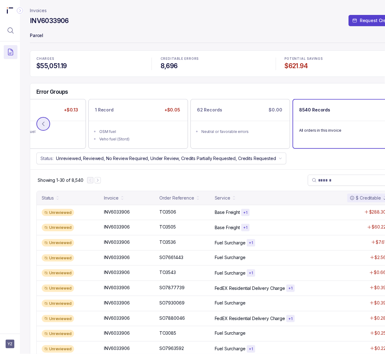
click at [48, 128] on button at bounding box center [43, 124] width 14 height 14
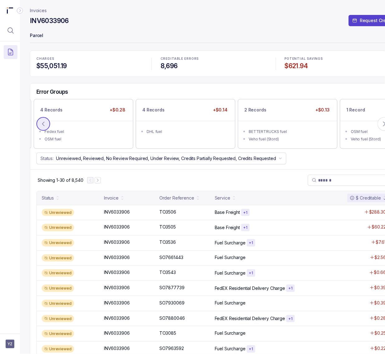
click at [48, 128] on button at bounding box center [43, 124] width 14 height 14
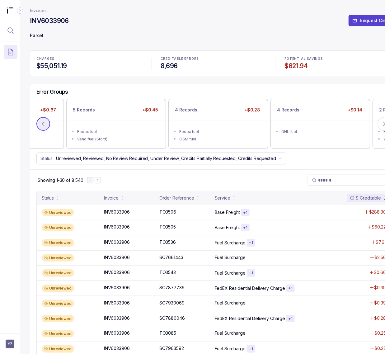
click at [48, 128] on button at bounding box center [43, 124] width 14 height 14
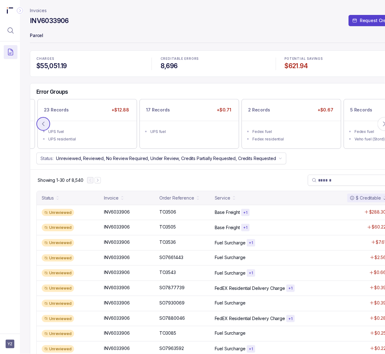
click at [48, 128] on button at bounding box center [43, 124] width 14 height 14
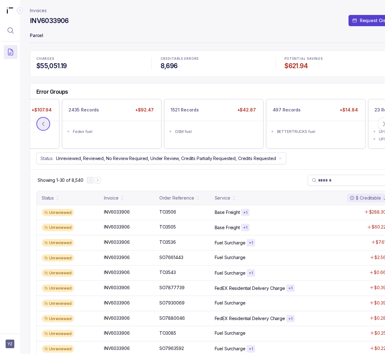
click at [48, 128] on button at bounding box center [43, 124] width 14 height 14
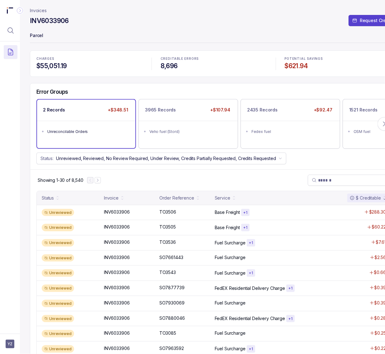
click at [70, 128] on li "Unreconcilable Orders" at bounding box center [90, 130] width 87 height 7
